Goal: Complete application form

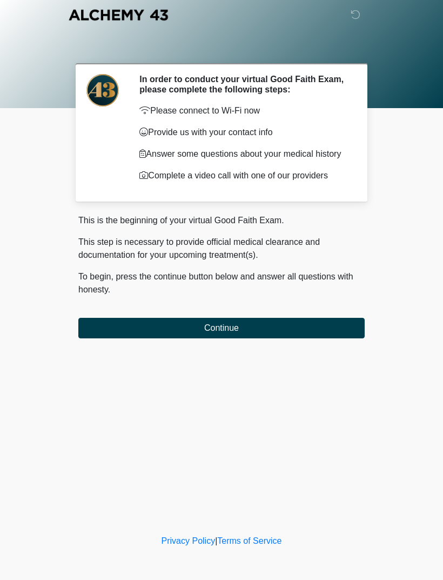
click at [294, 322] on button "Continue" at bounding box center [221, 328] width 287 height 21
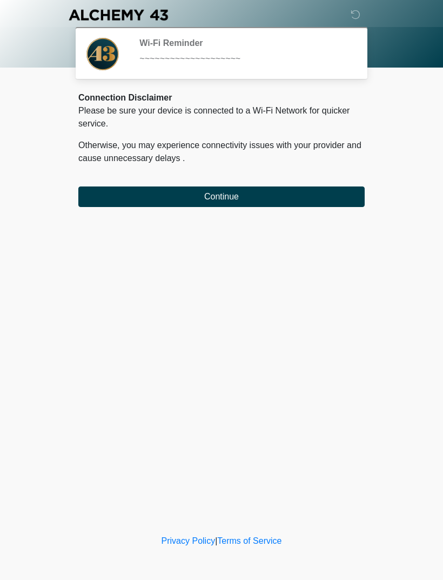
click at [338, 194] on button "Continue" at bounding box center [221, 197] width 287 height 21
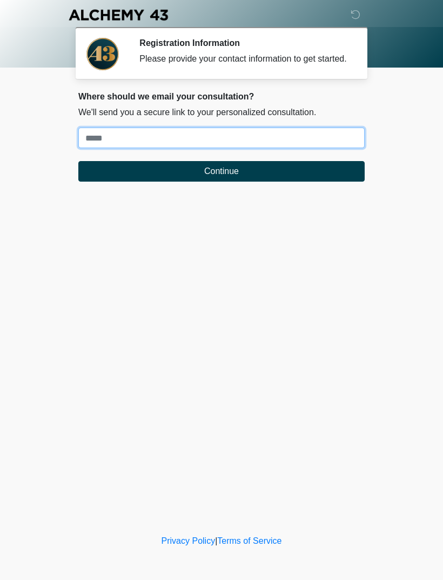
click at [301, 148] on input "Where should we email your treatment plan?" at bounding box center [221, 138] width 287 height 21
type input "**********"
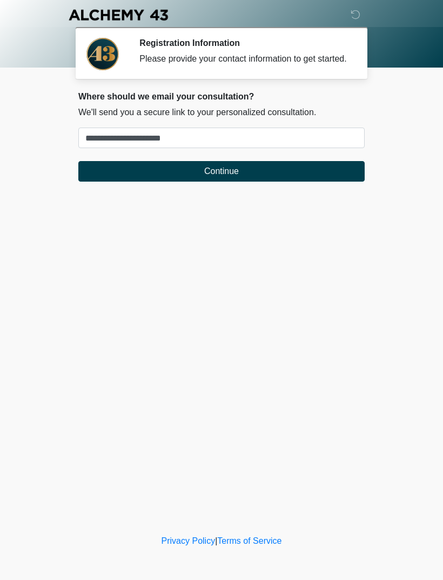
click at [327, 182] on button "Continue" at bounding box center [221, 171] width 287 height 21
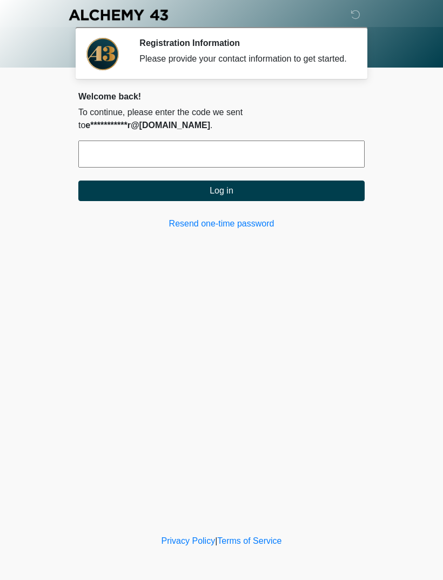
click at [326, 168] on input "text" at bounding box center [221, 154] width 287 height 27
type input "******"
click at [304, 198] on button "Log in" at bounding box center [221, 191] width 287 height 21
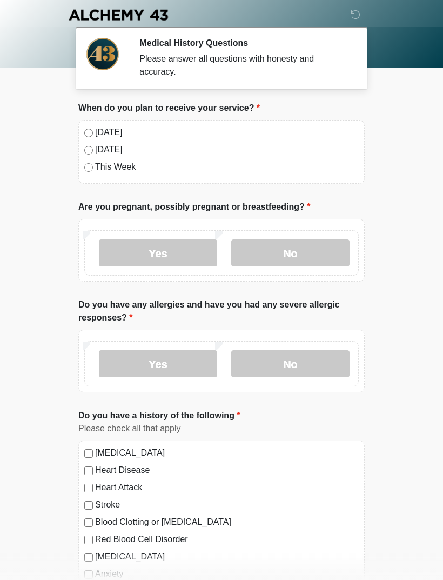
click at [111, 126] on label "[DATE]" at bounding box center [227, 132] width 264 height 13
click at [333, 251] on label "No" at bounding box center [290, 253] width 118 height 27
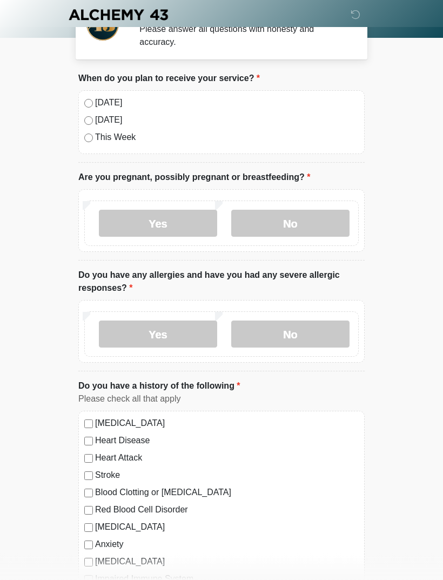
scroll to position [30, 0]
click at [299, 334] on label "No" at bounding box center [290, 334] width 118 height 27
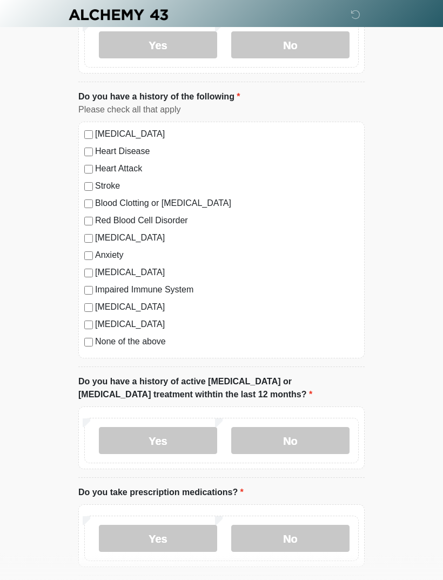
scroll to position [320, 0]
click at [328, 448] on label "No" at bounding box center [290, 440] width 118 height 27
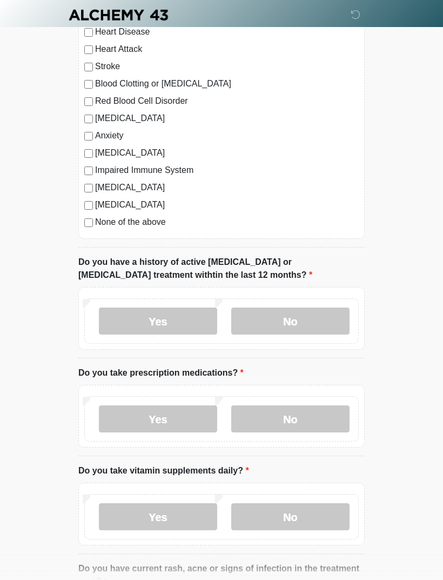
click at [347, 420] on label "No" at bounding box center [290, 419] width 118 height 27
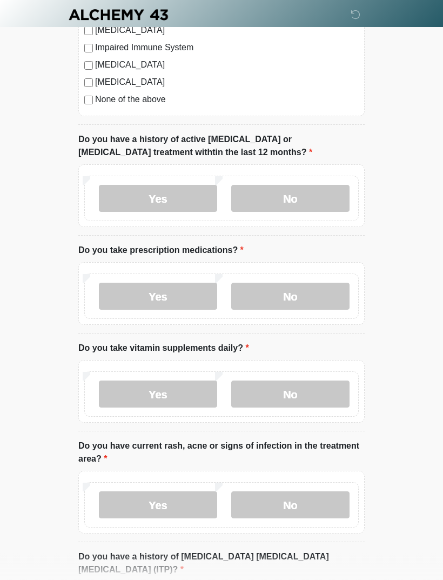
scroll to position [562, 0]
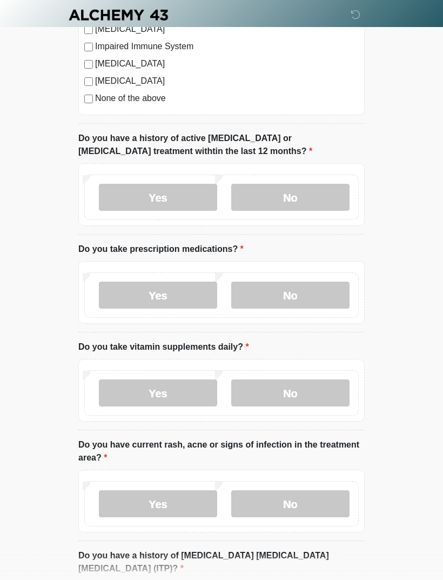
click at [333, 389] on label "No" at bounding box center [290, 393] width 118 height 27
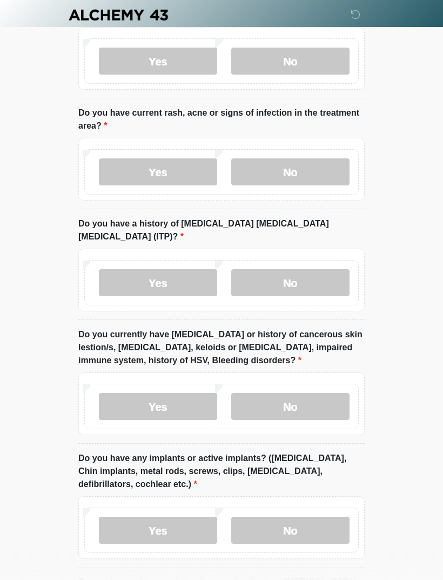
scroll to position [923, 0]
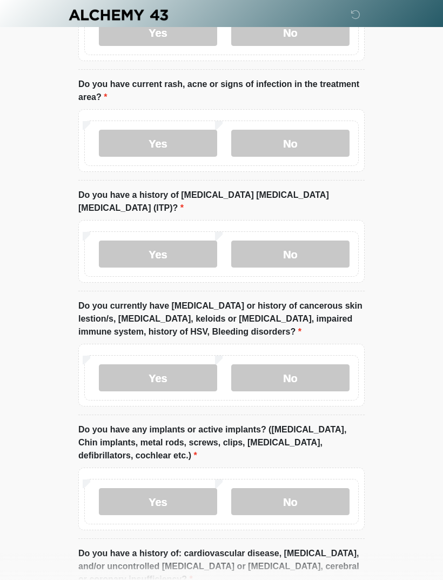
click at [326, 145] on label "No" at bounding box center [290, 143] width 118 height 27
click at [322, 241] on label "No" at bounding box center [290, 254] width 118 height 27
click at [331, 371] on label "No" at bounding box center [290, 378] width 118 height 27
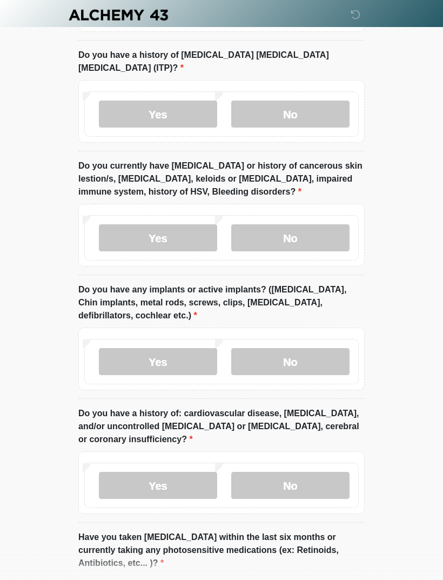
scroll to position [1065, 0]
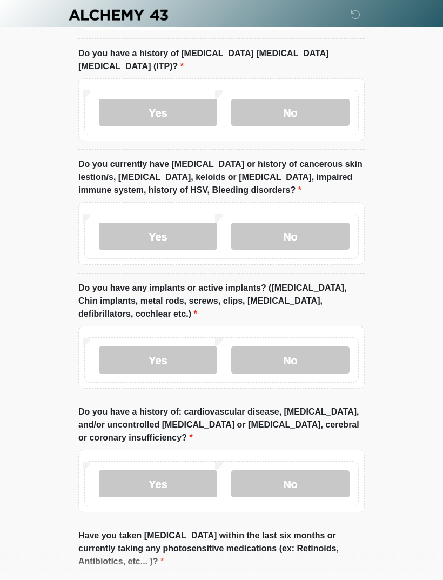
click at [343, 347] on label "No" at bounding box center [290, 360] width 118 height 27
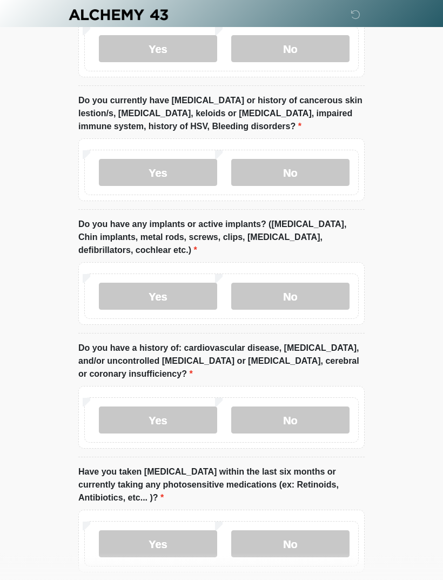
scroll to position [1129, 0]
click at [200, 414] on label "Yes" at bounding box center [158, 419] width 118 height 27
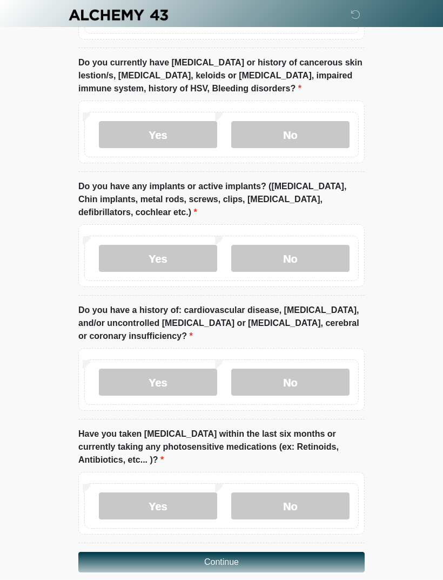
click at [337, 493] on label "No" at bounding box center [290, 506] width 118 height 27
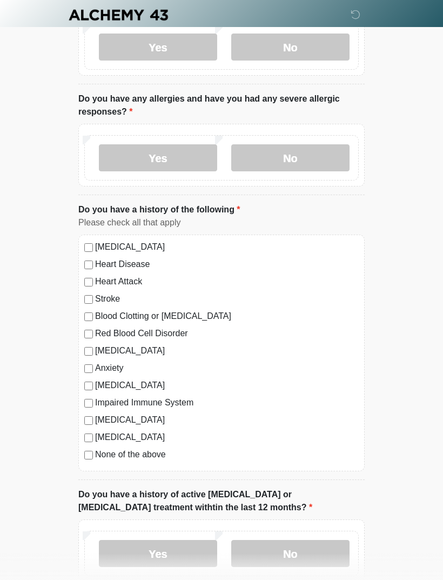
scroll to position [176, 0]
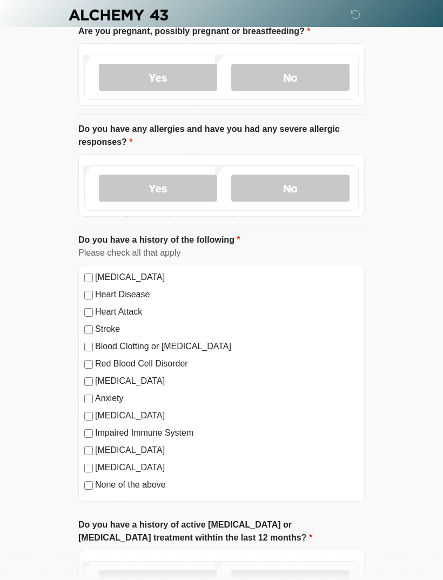
click at [110, 291] on label "Heart Disease" at bounding box center [227, 294] width 264 height 13
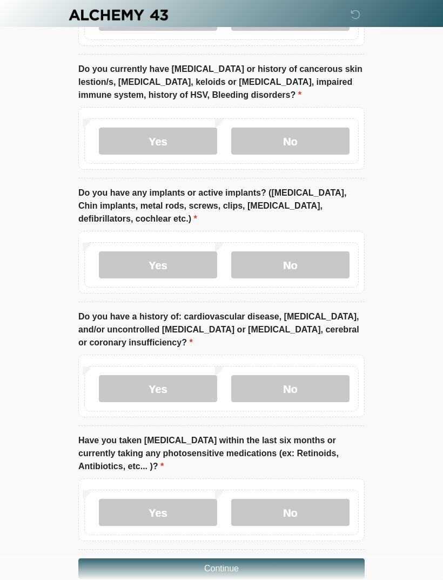
scroll to position [1167, 0]
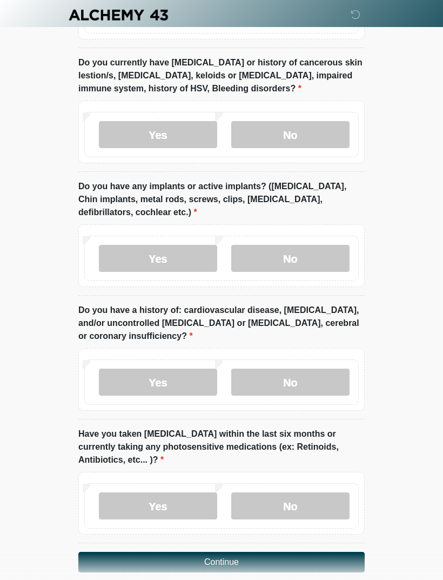
click at [323, 552] on button "Continue" at bounding box center [221, 562] width 287 height 21
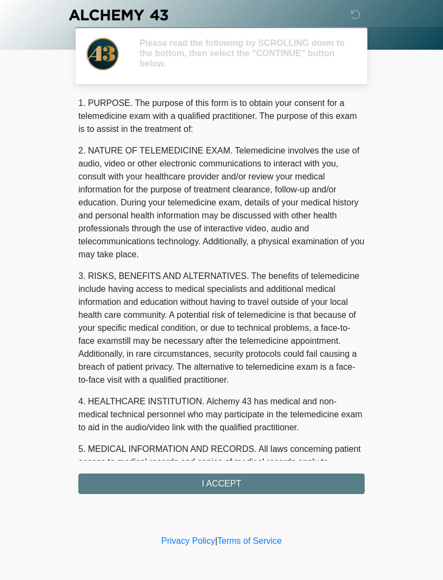
scroll to position [0, 0]
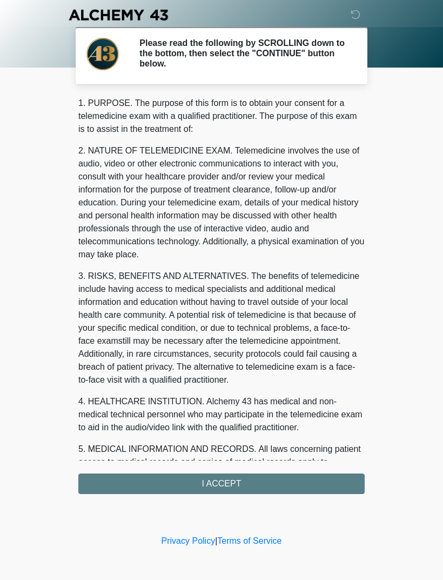
click at [346, 476] on div "1. PURPOSE. The purpose of this form is to obtain your consent for a telemedici…" at bounding box center [221, 296] width 287 height 398
click at [329, 482] on div "1. PURPOSE. The purpose of this form is to obtain your consent for a telemedici…" at bounding box center [221, 296] width 287 height 398
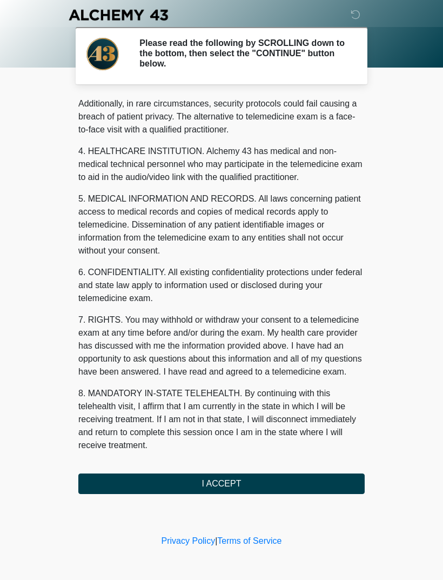
scroll to position [263, 0]
click at [269, 481] on button "I ACCEPT" at bounding box center [221, 484] width 287 height 21
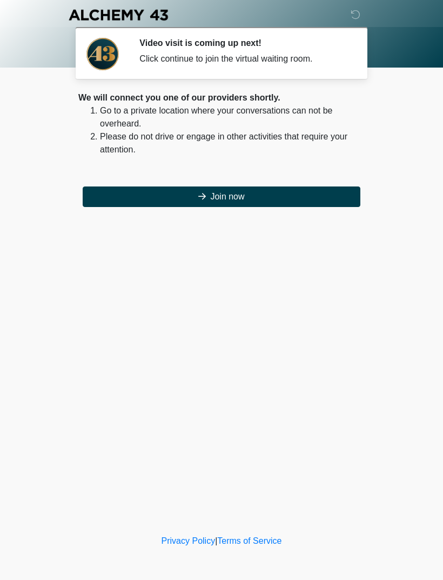
click at [322, 190] on button "Join now" at bounding box center [222, 197] width 278 height 21
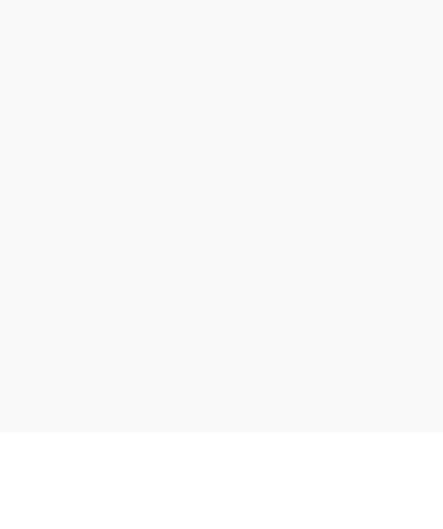
scroll to position [3, 0]
